Goal: Ask a question

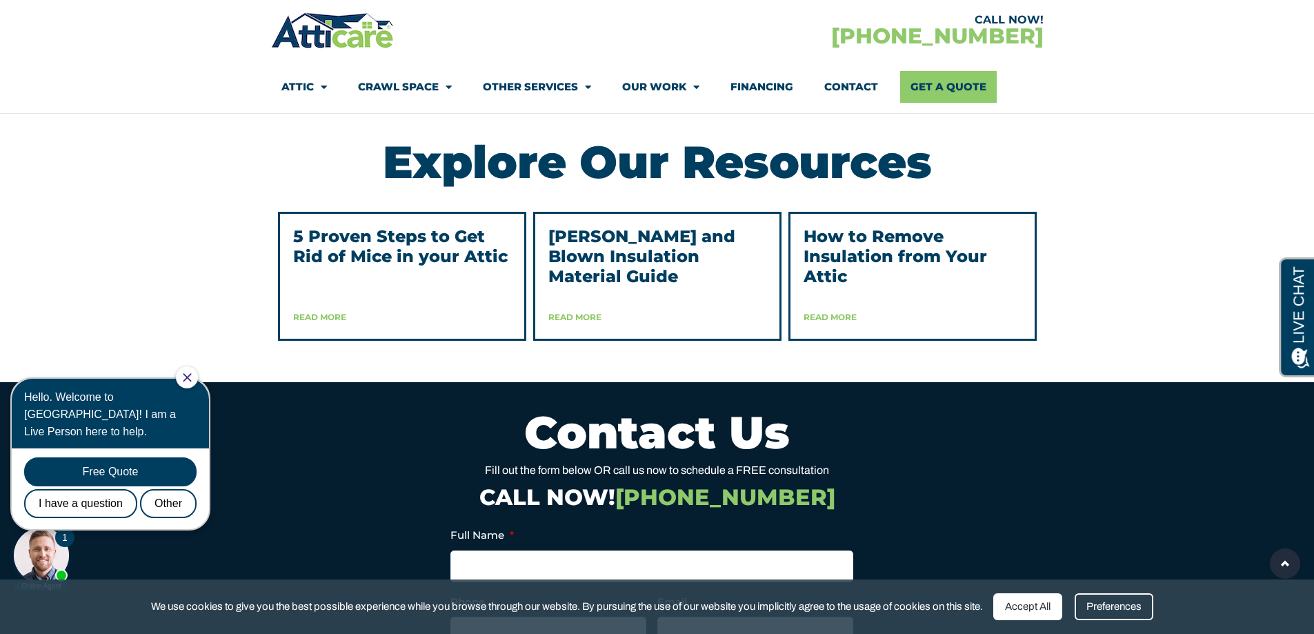
scroll to position [3469, 0]
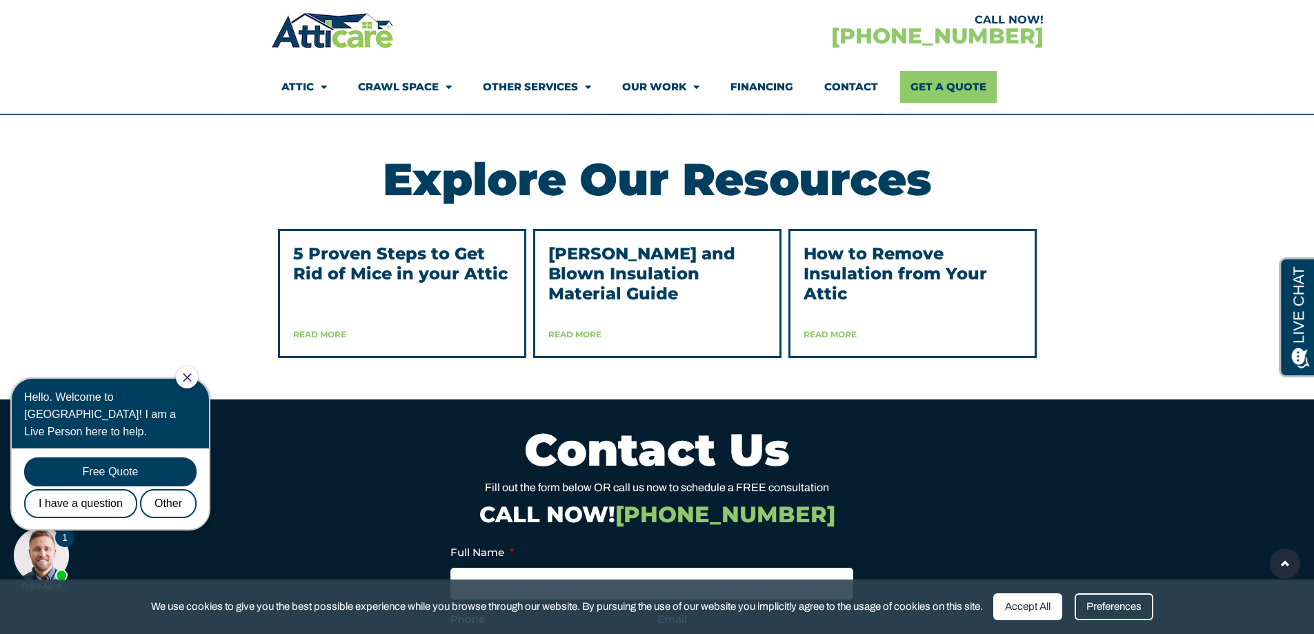
click at [580, 339] on link "Read More" at bounding box center [575, 334] width 53 height 10
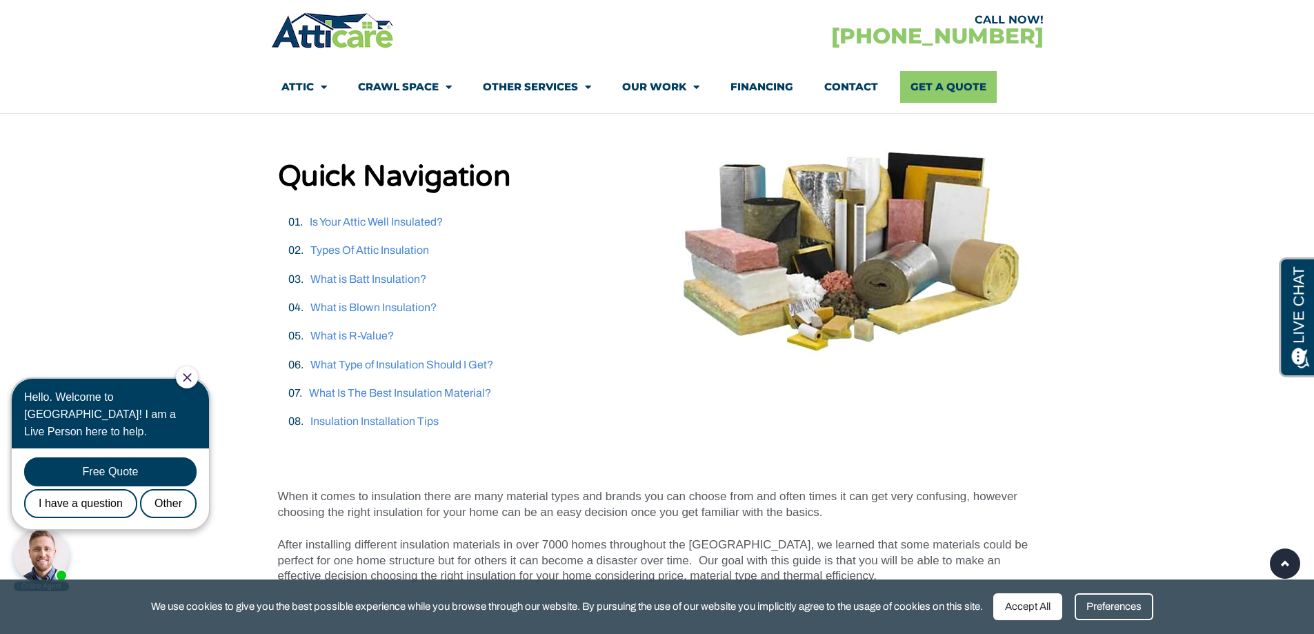
scroll to position [313, 0]
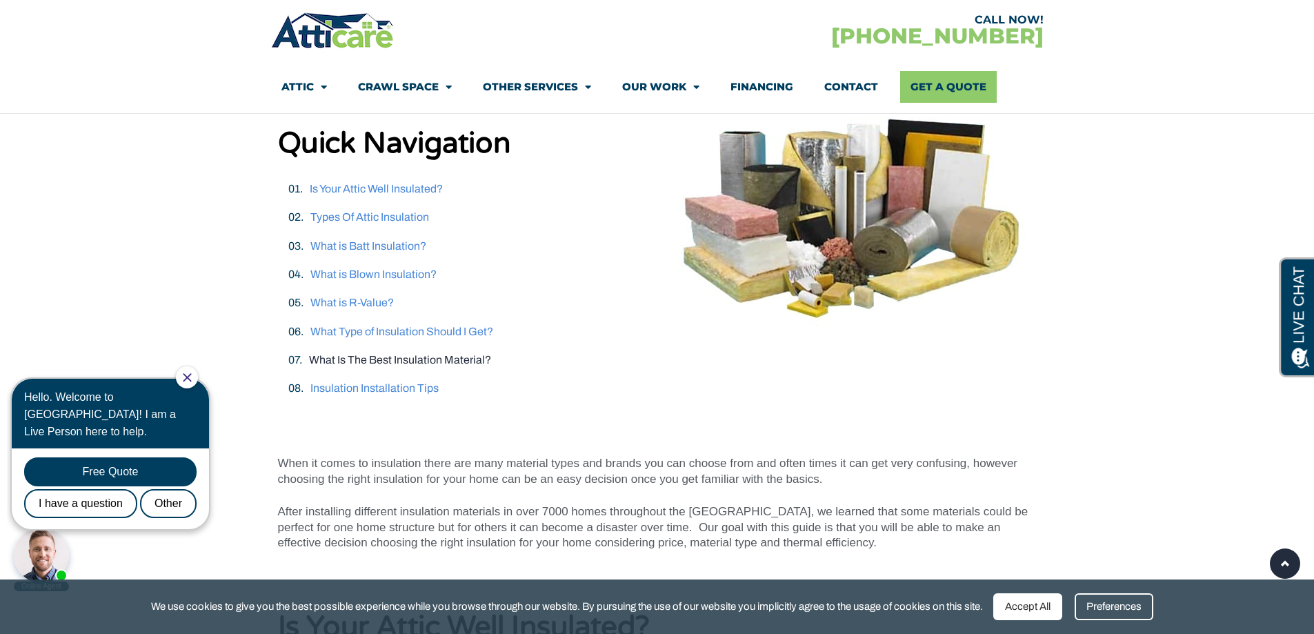
click at [444, 358] on link "What Is The Best Insulation Material?" at bounding box center [400, 360] width 182 height 12
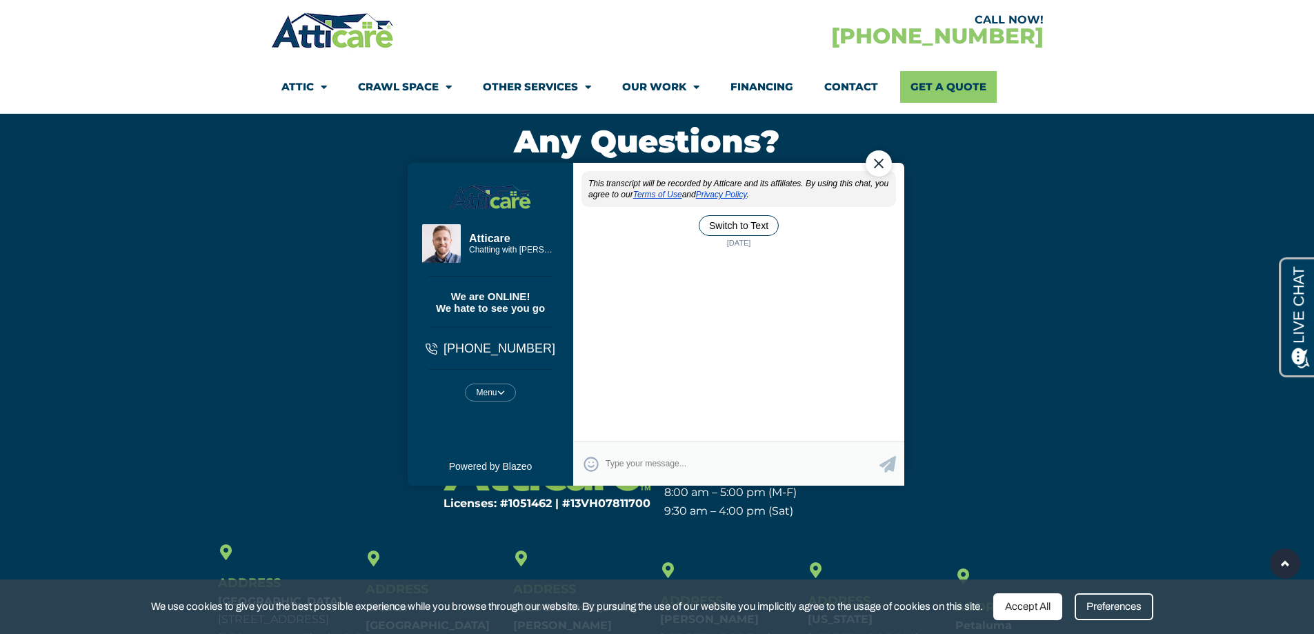
click at [639, 461] on textarea "Type your response and press Return or Send" at bounding box center [742, 463] width 274 height 27
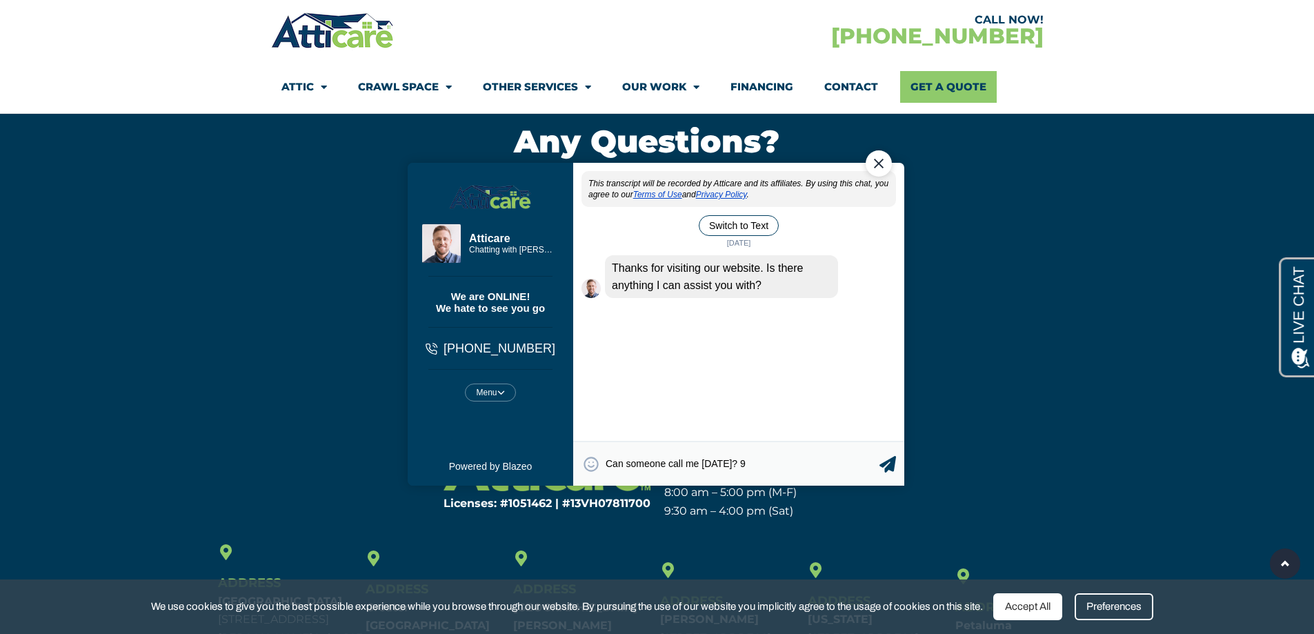
type textarea "Can someone call me tomorrow? 91"
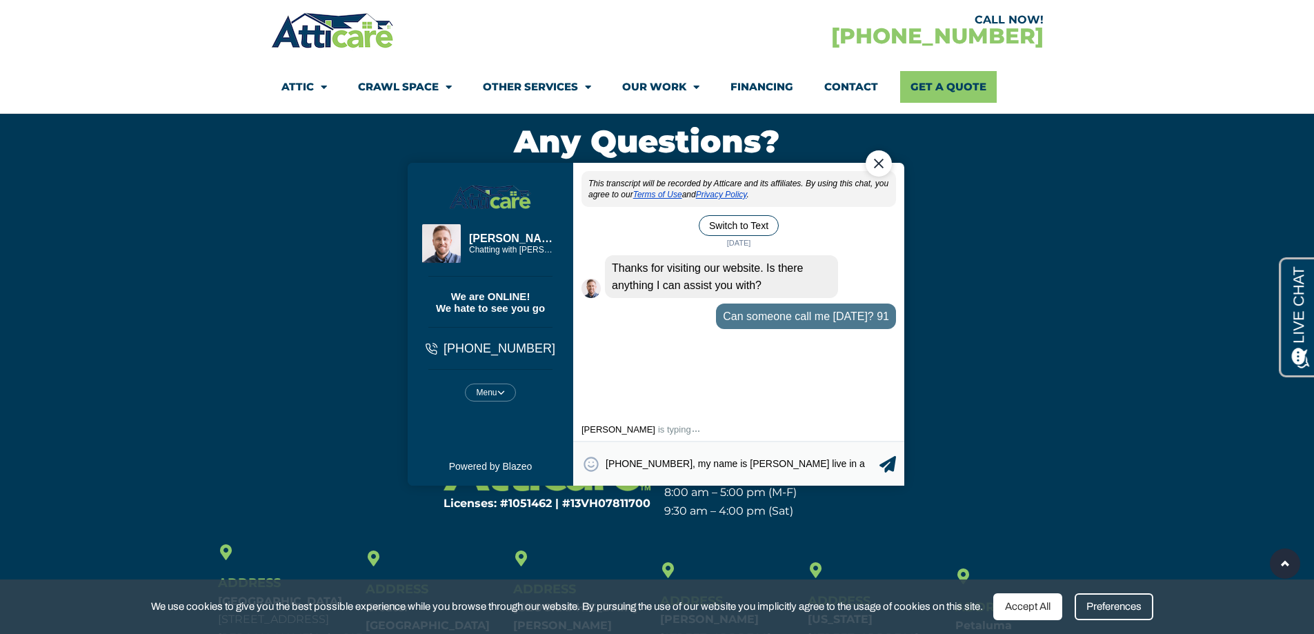
type textarea "914-393-9311, my name is Robert I live in a suburb of NYC"
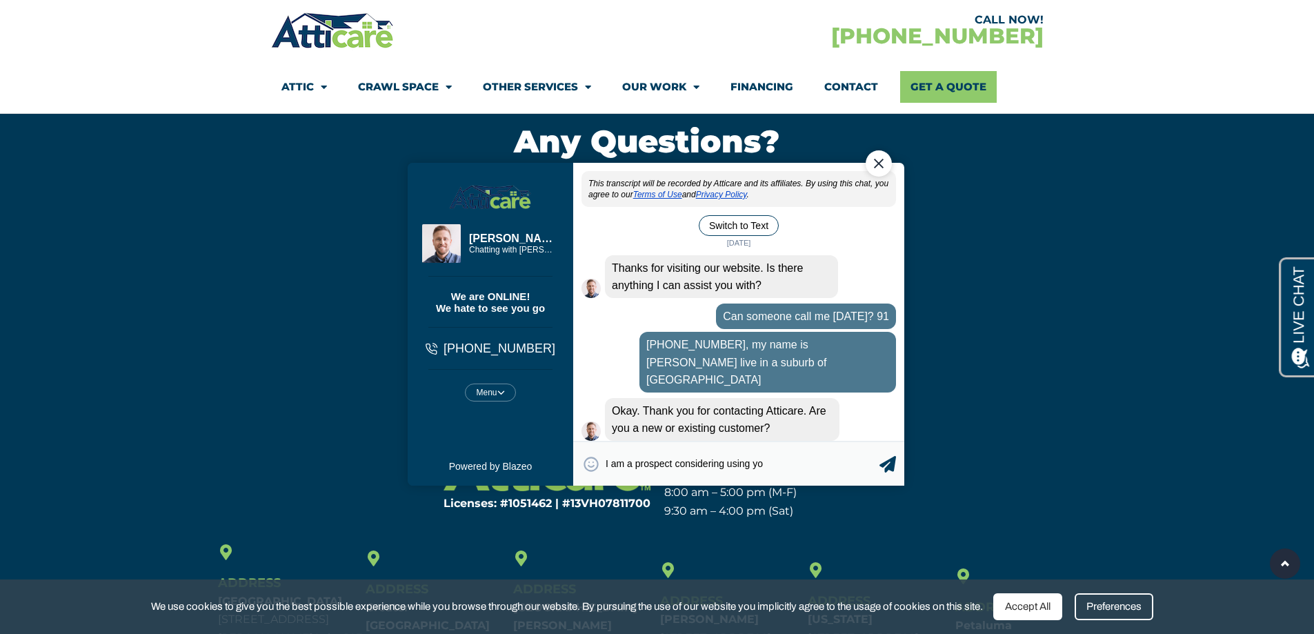
type textarea "I am a prospect considering using you"
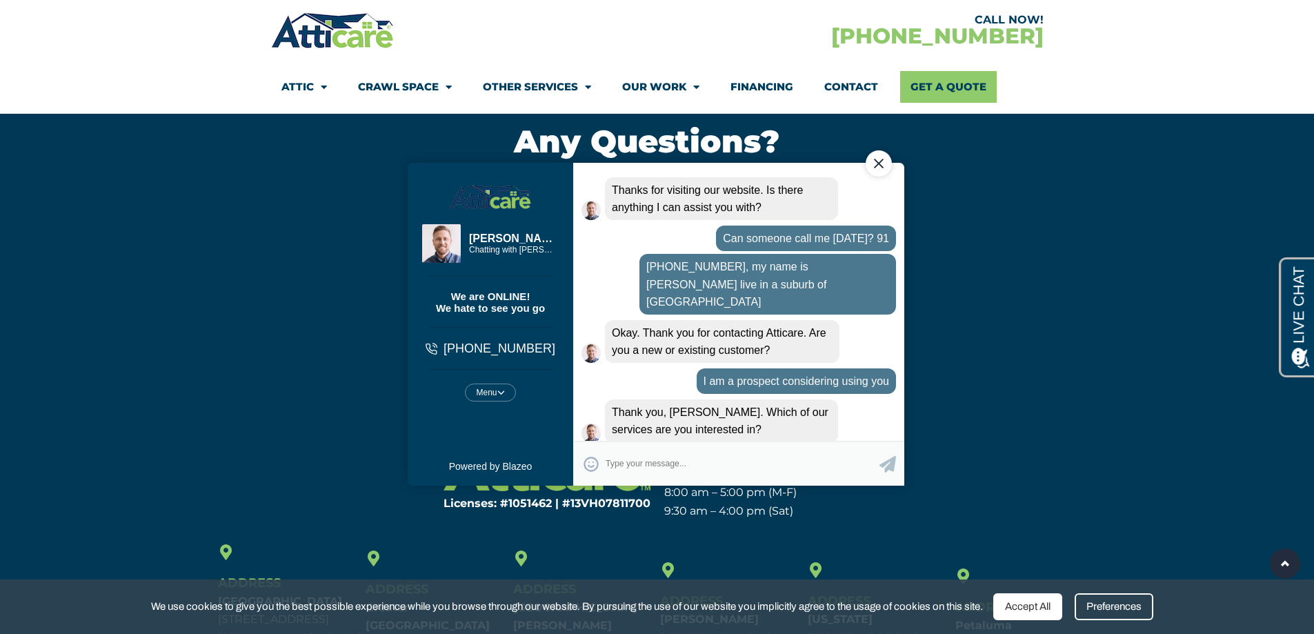
scroll to position [79, 0]
type textarea "updating my insulation"
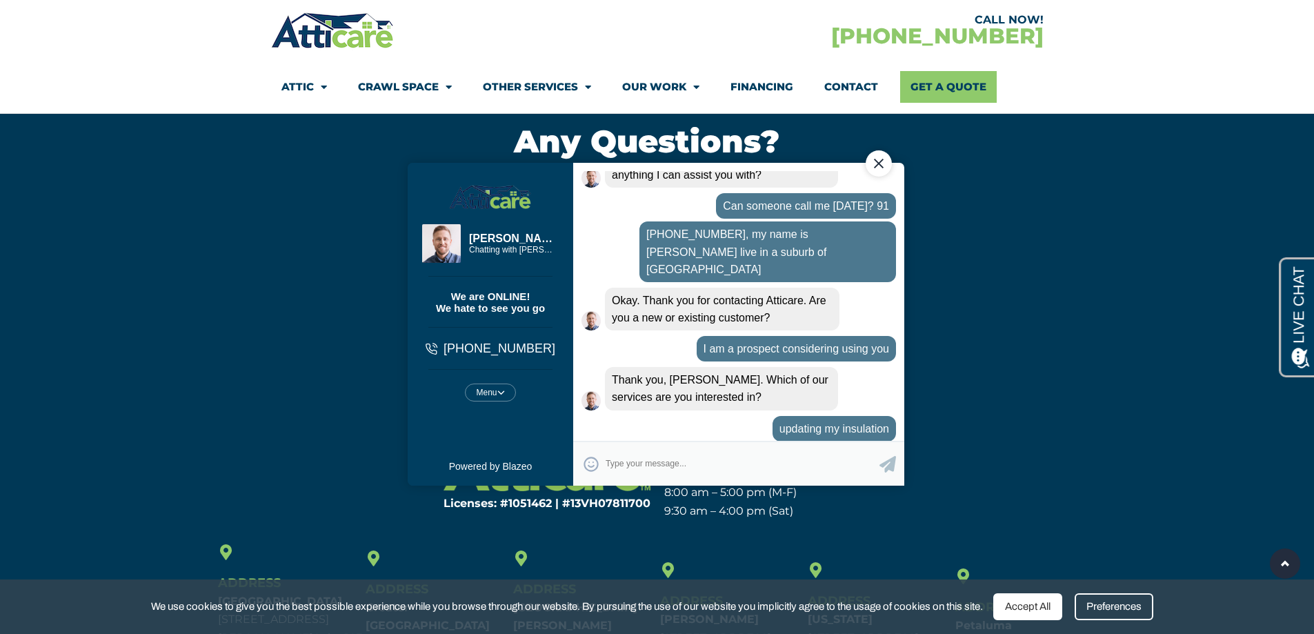
scroll to position [159, 0]
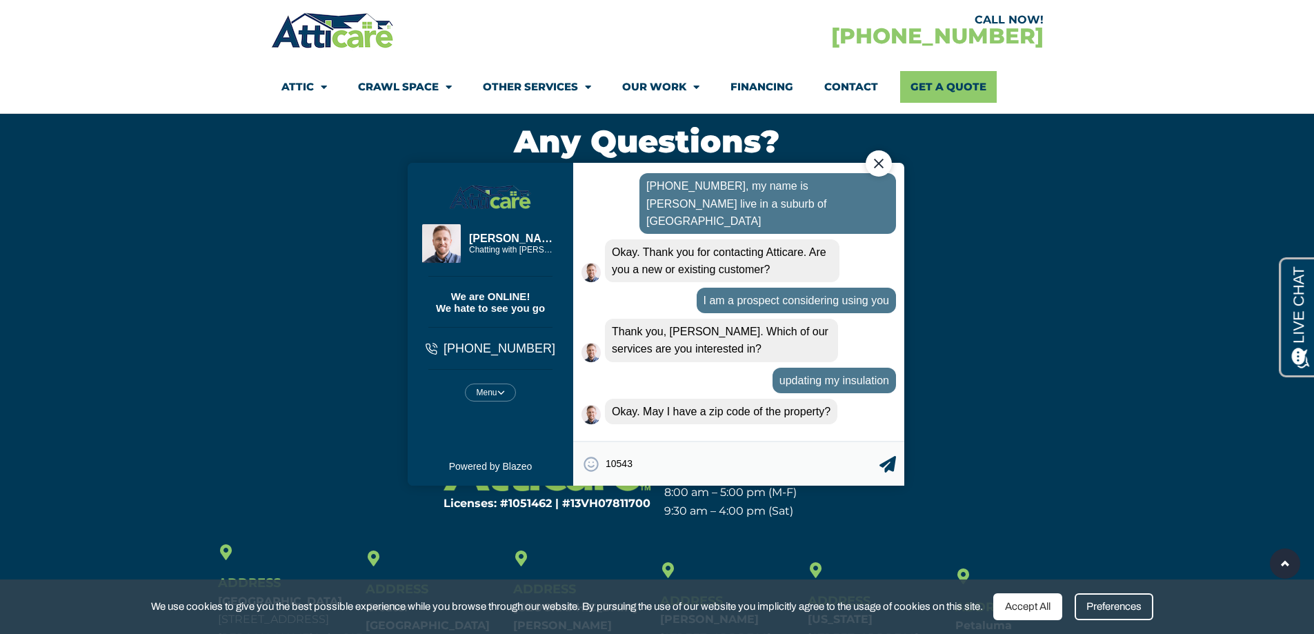
type textarea "10543"
click at [888, 466] on icon at bounding box center [887, 463] width 17 height 17
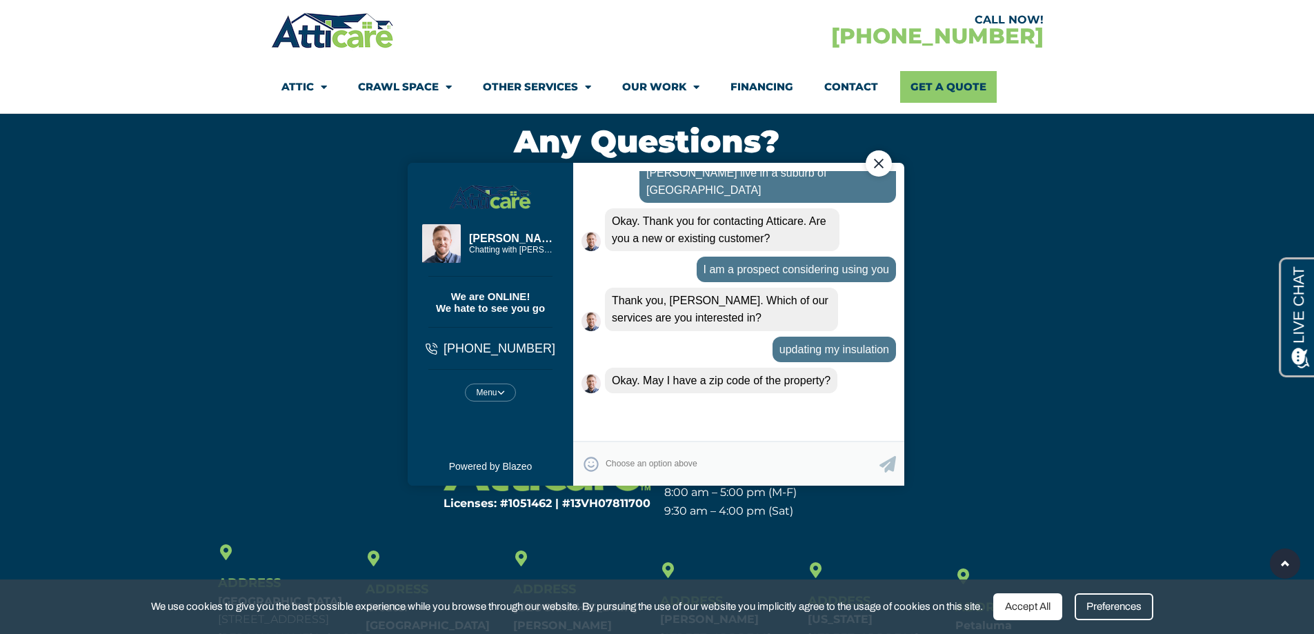
scroll to position [308, 0]
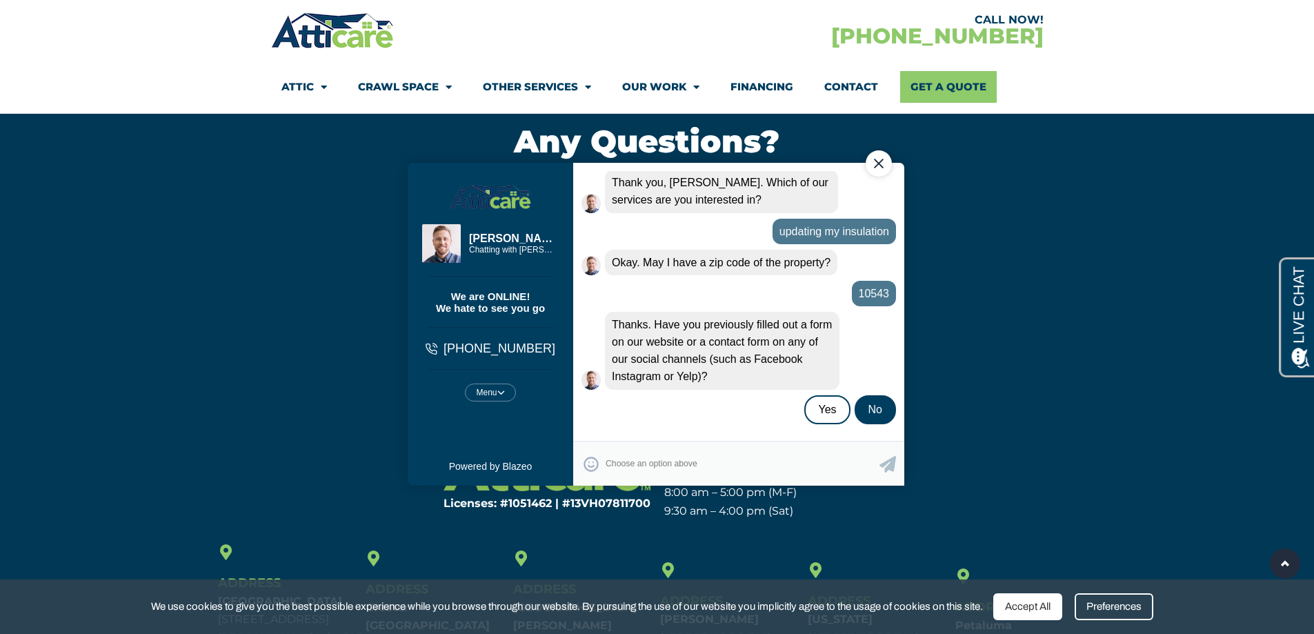
click at [873, 402] on div "No" at bounding box center [874, 409] width 41 height 29
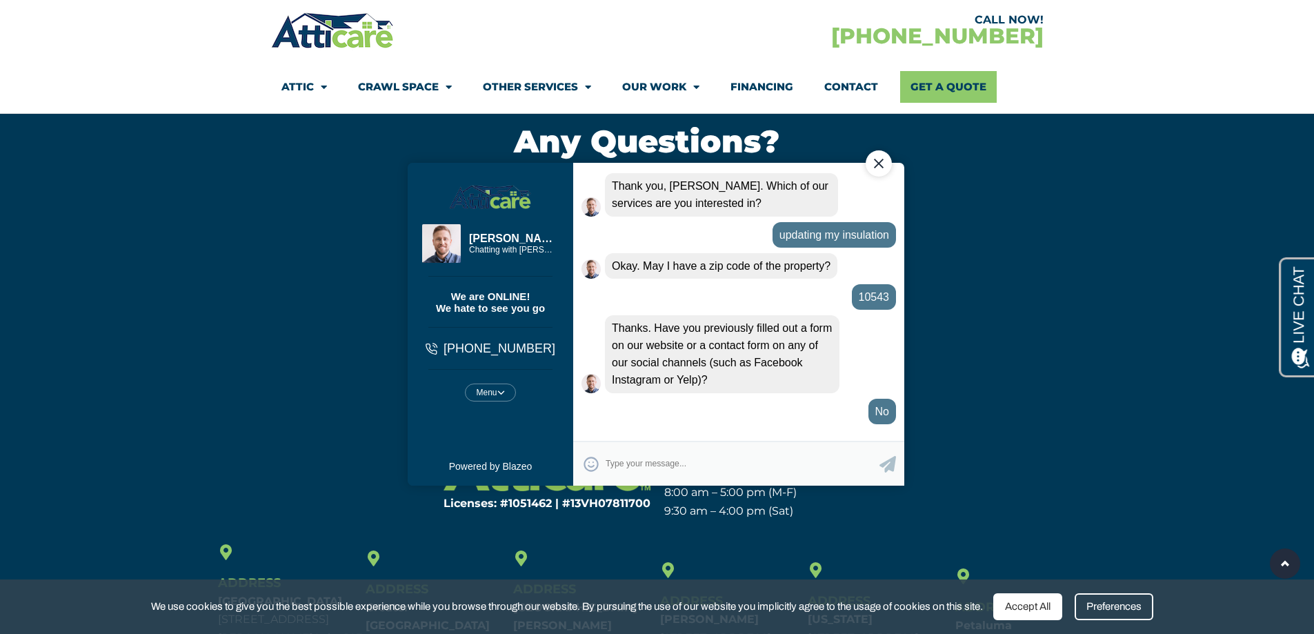
scroll to position [370, 0]
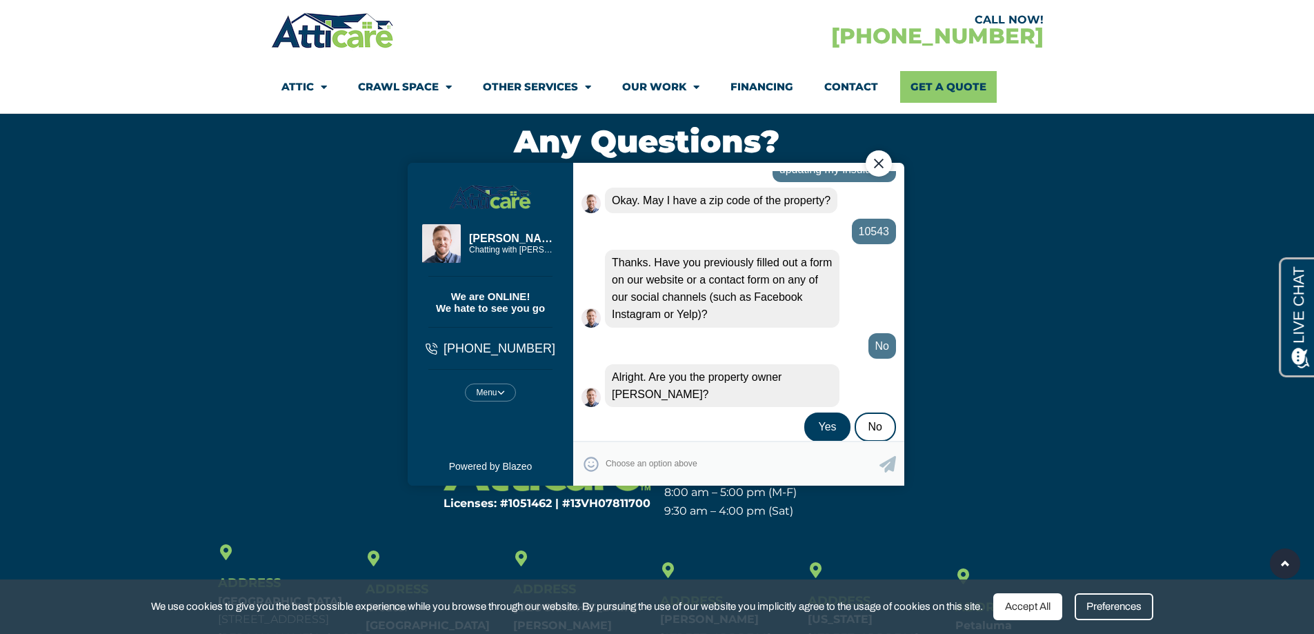
click at [829, 412] on div "Yes" at bounding box center [827, 426] width 46 height 29
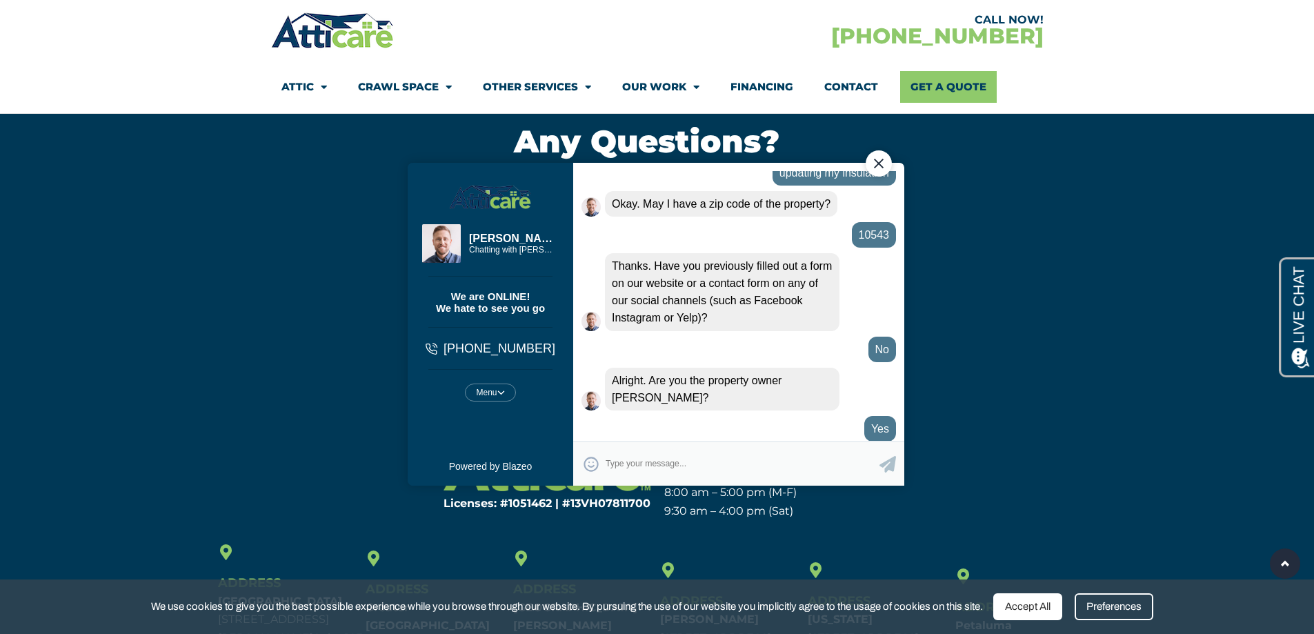
scroll to position [450, 0]
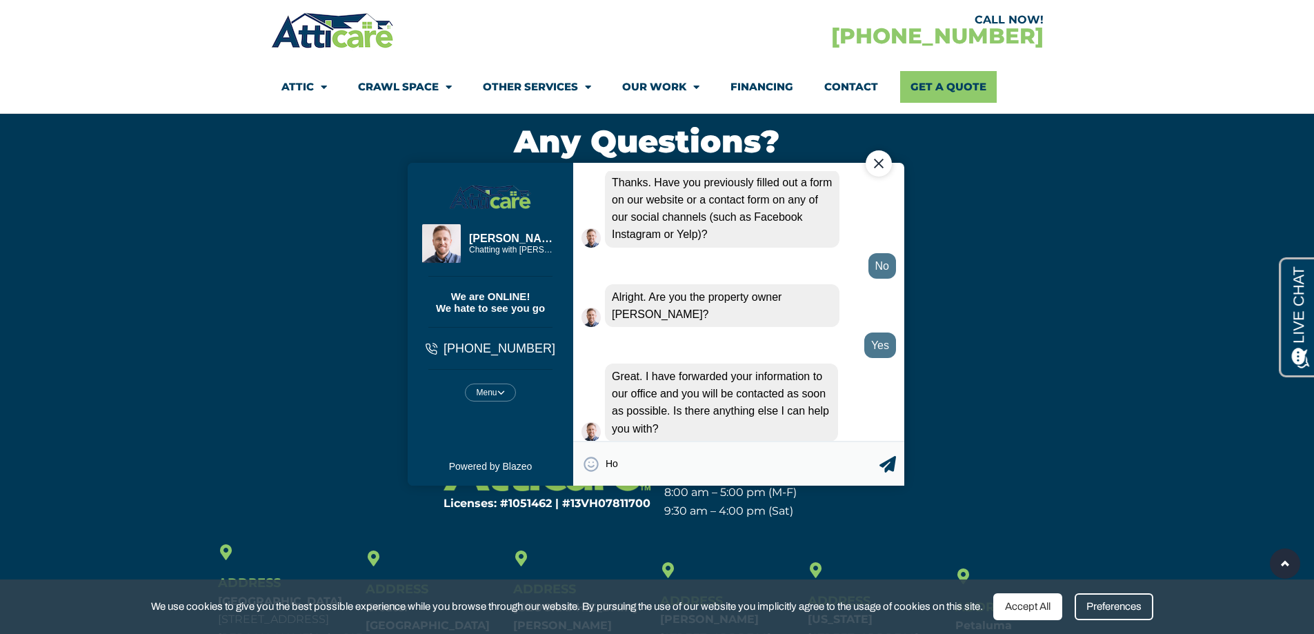
type textarea "H"
type textarea "When do you think I could expect a call?"
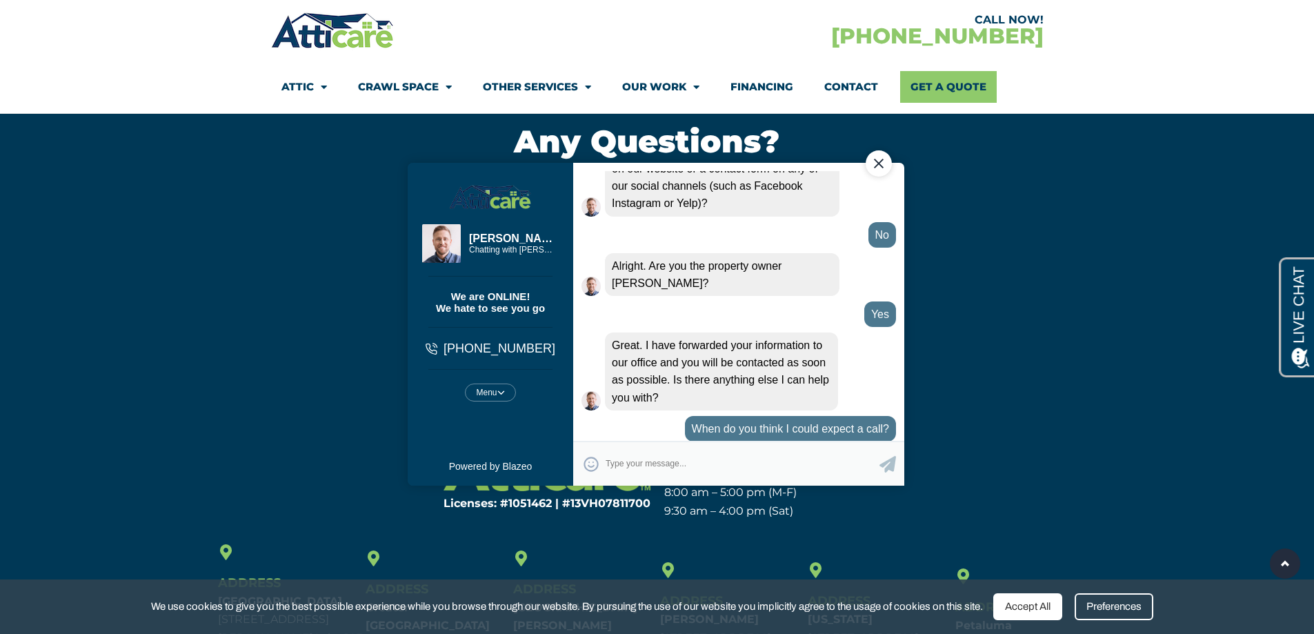
scroll to position [546, 0]
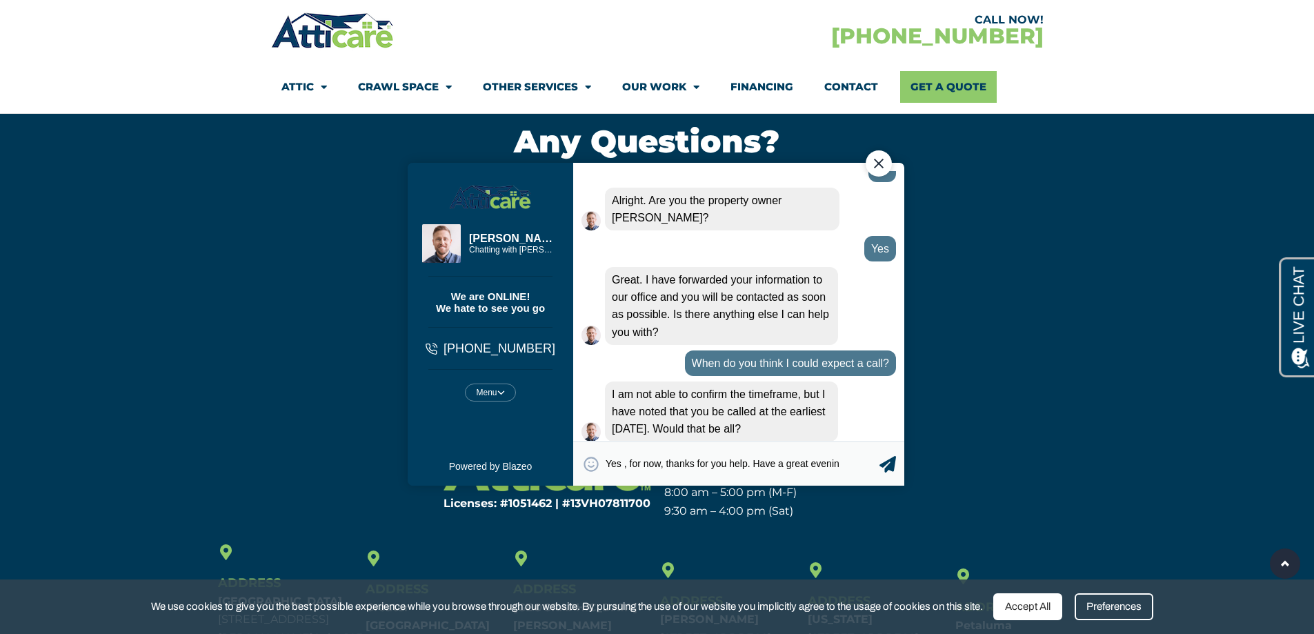
type textarea "Yes , for now, thanks for you help. Have a great evening"
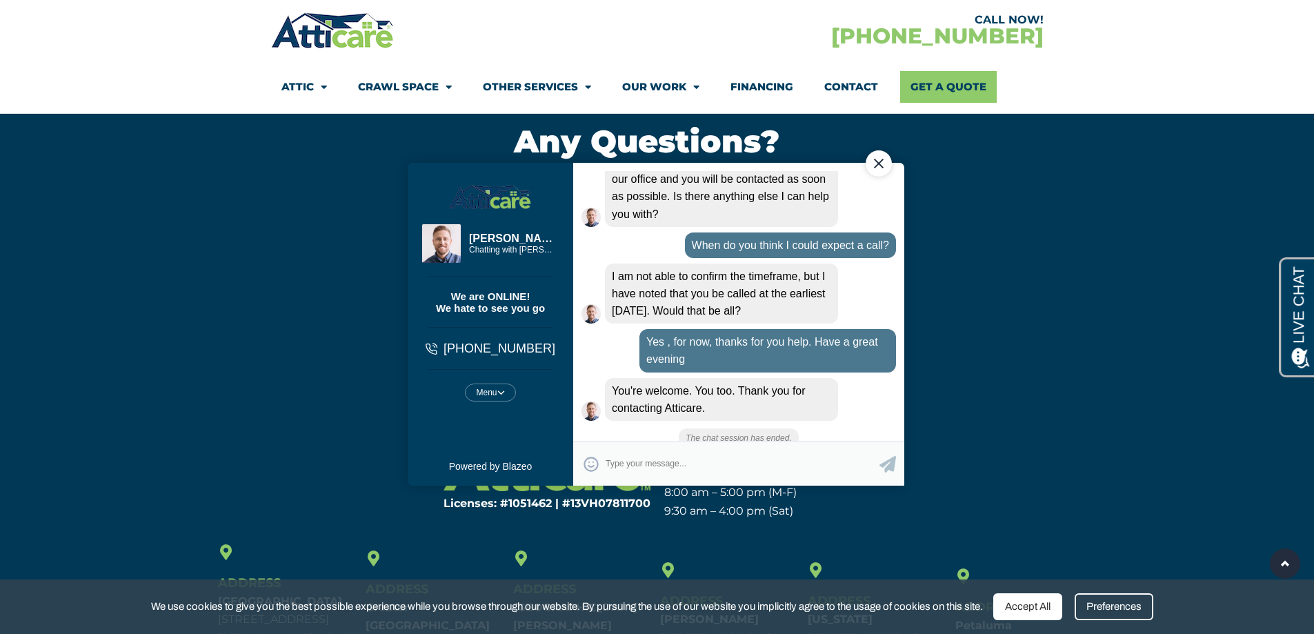
scroll to position [642, 0]
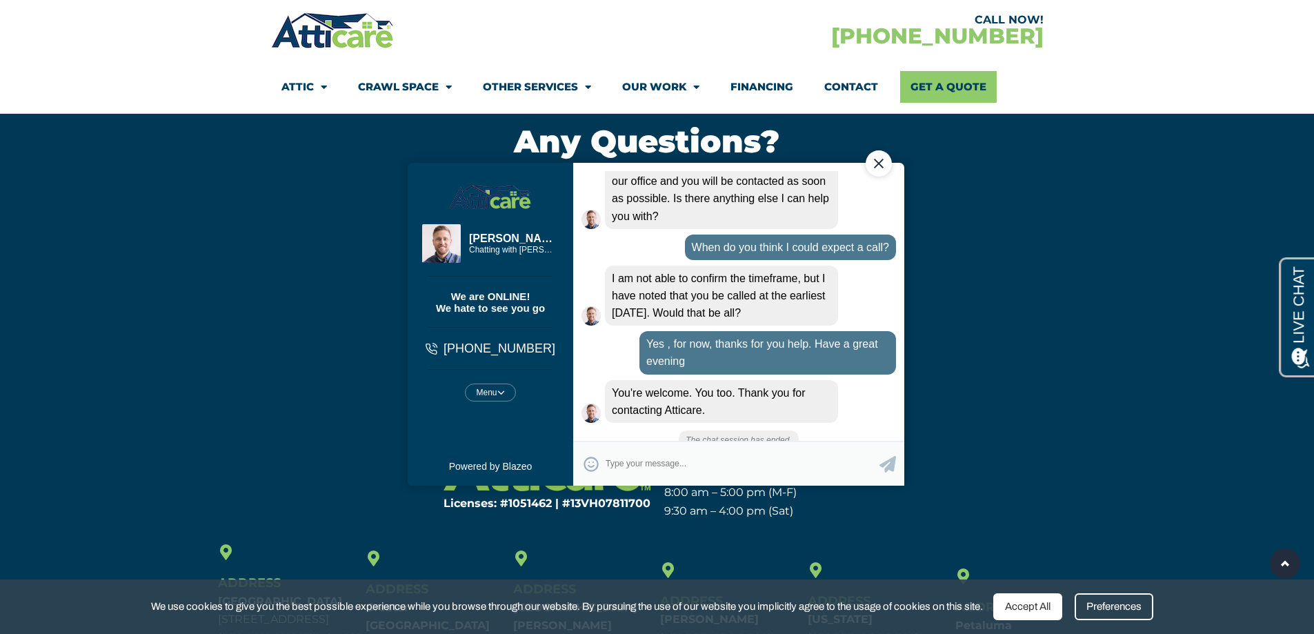
click at [610, 458] on textarea "Type your response and press Return or Send" at bounding box center [742, 463] width 274 height 27
click at [871, 161] on div "Close Chat" at bounding box center [878, 163] width 26 height 26
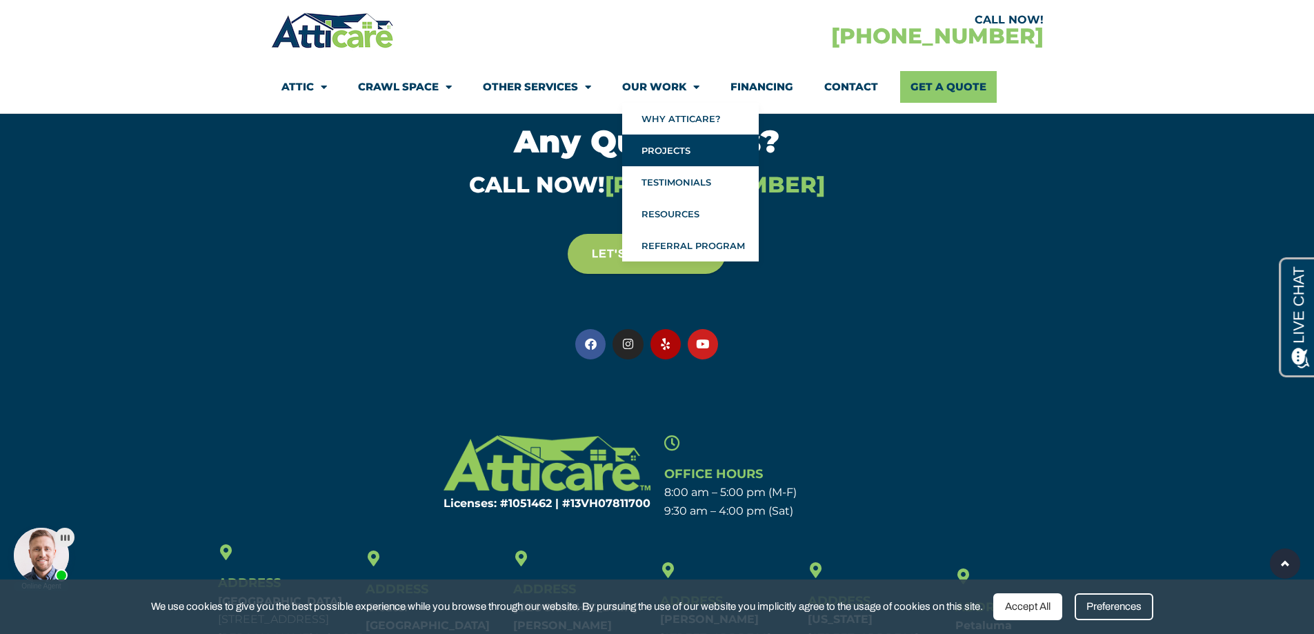
click at [676, 145] on link "Projects" at bounding box center [690, 151] width 137 height 32
